Goal: Task Accomplishment & Management: Manage account settings

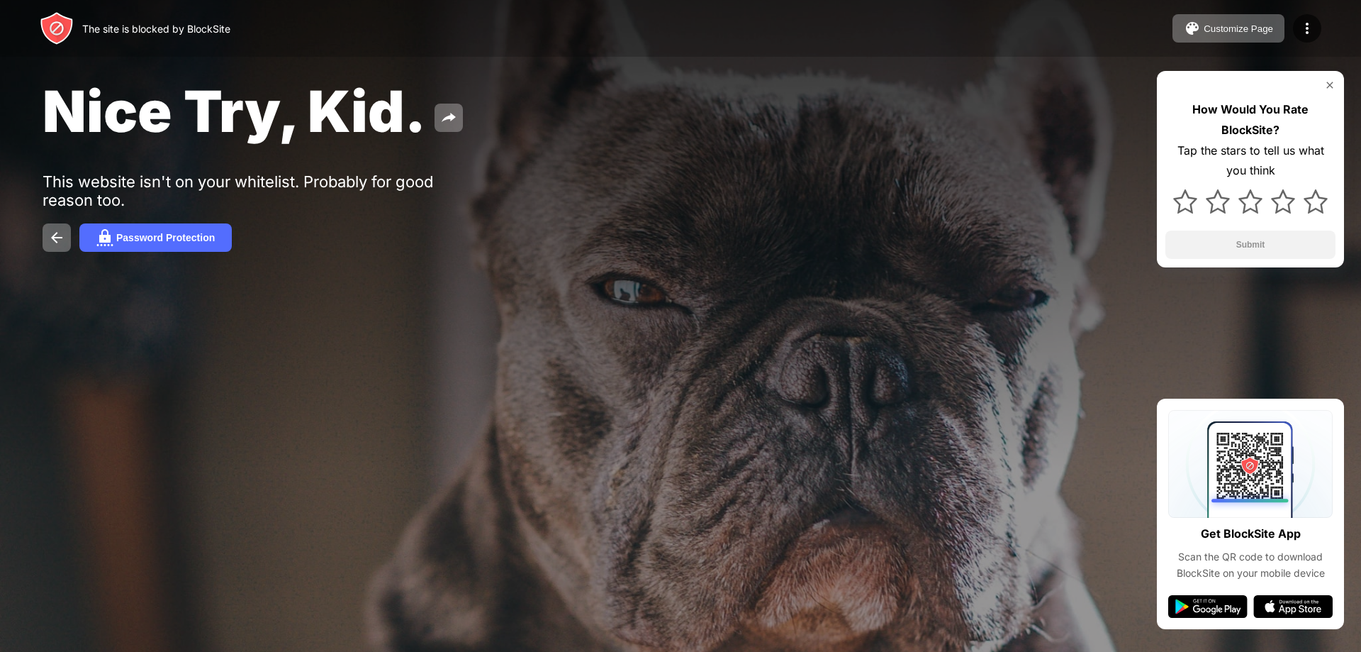
click at [232, 250] on div "Password Protection" at bounding box center [681, 237] width 1276 height 28
